Goal: Download file/media

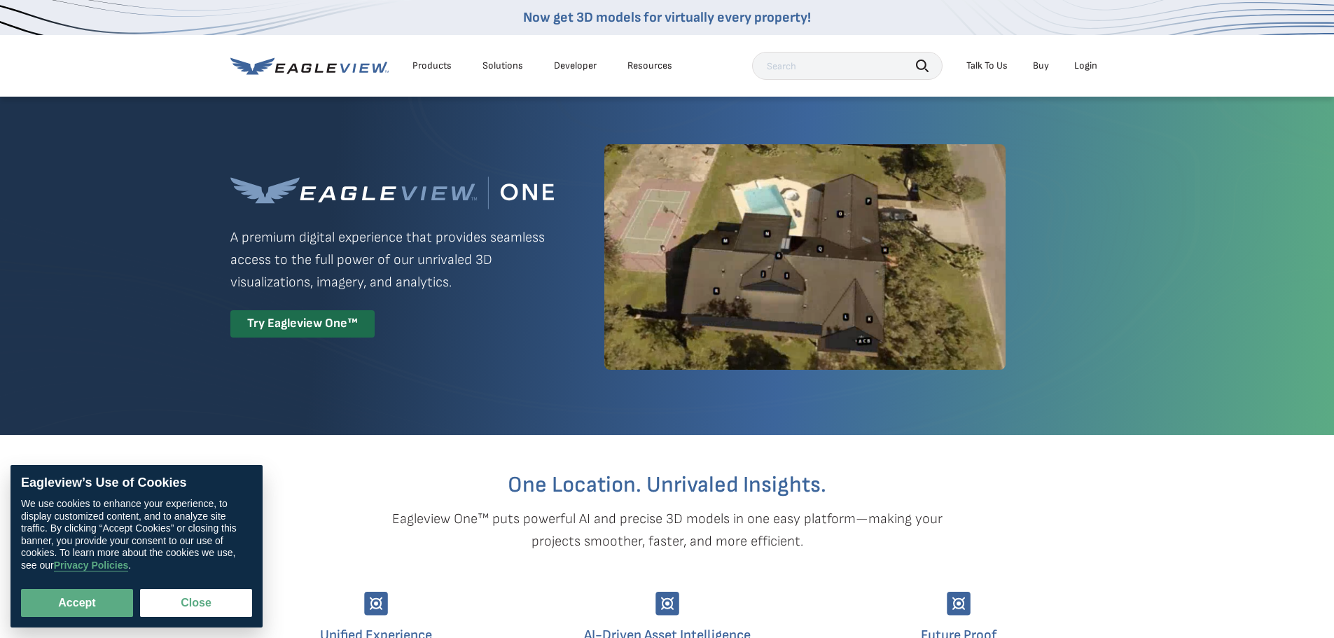
click at [1088, 59] on li "Login" at bounding box center [1085, 65] width 37 height 21
click at [1082, 66] on div "Login" at bounding box center [1085, 66] width 23 height 13
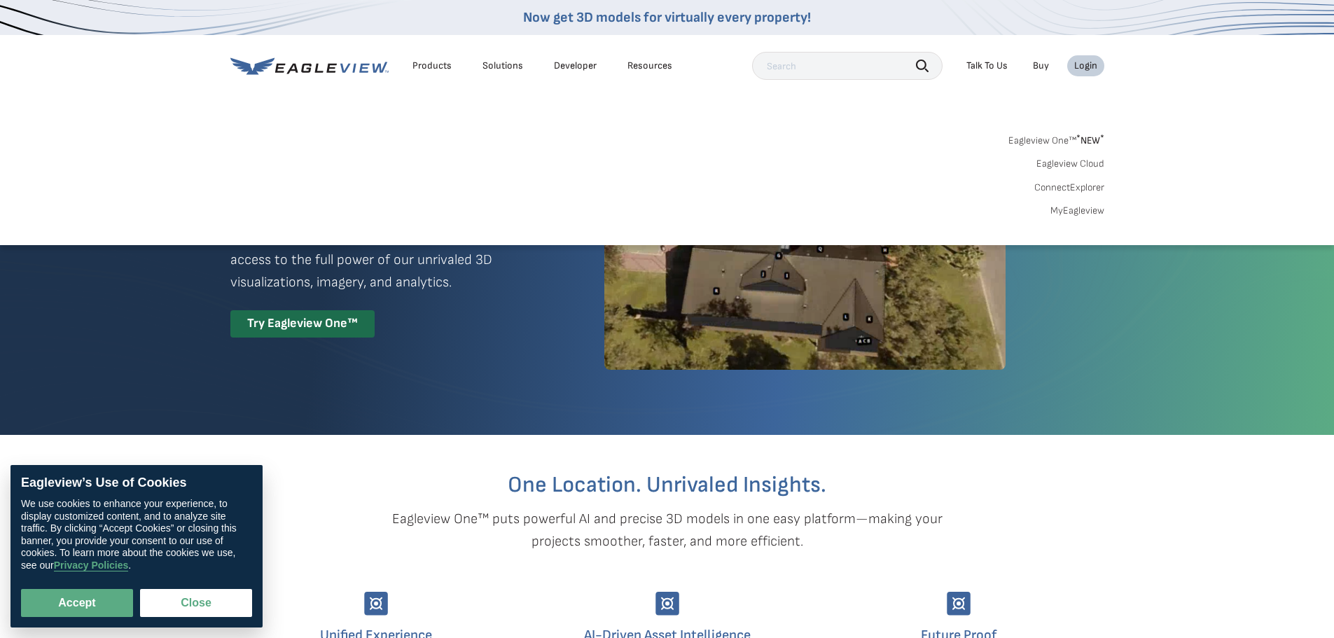
click at [1088, 209] on link "MyEagleview" at bounding box center [1078, 211] width 54 height 13
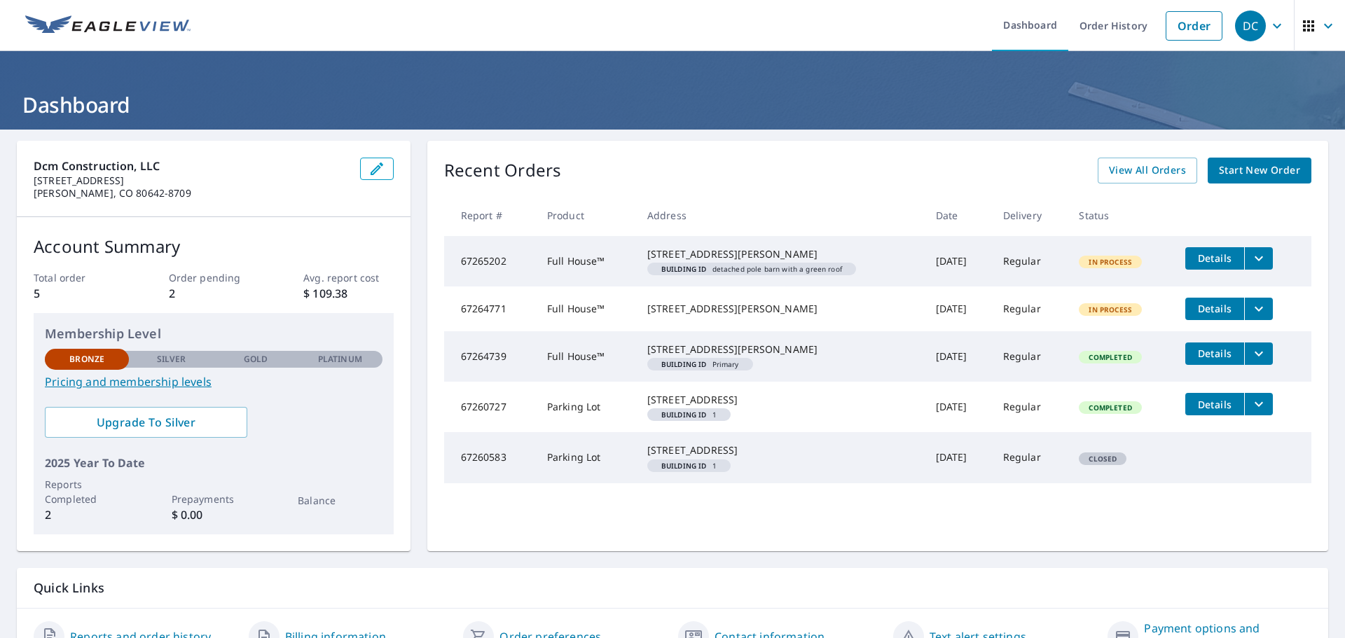
click at [1250, 317] on icon "filesDropdownBtn-67264771" at bounding box center [1258, 308] width 17 height 17
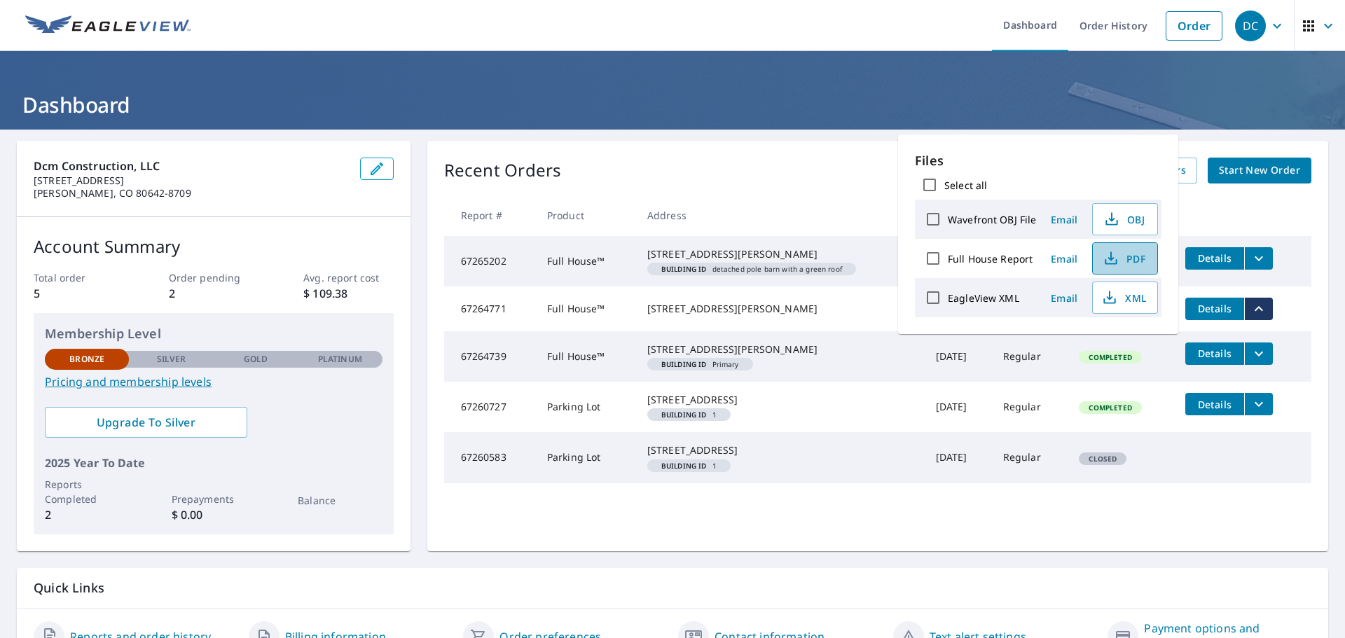
click at [1114, 261] on icon "button" at bounding box center [1111, 262] width 12 height 6
